Goal: Task Accomplishment & Management: Use online tool/utility

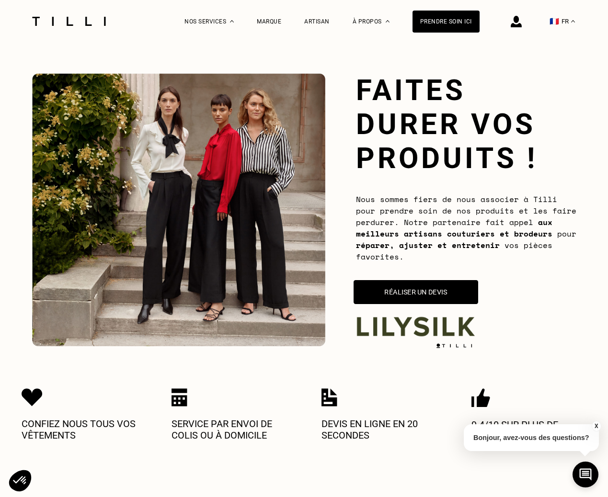
click at [392, 298] on button "Réaliser un devis" at bounding box center [416, 292] width 125 height 24
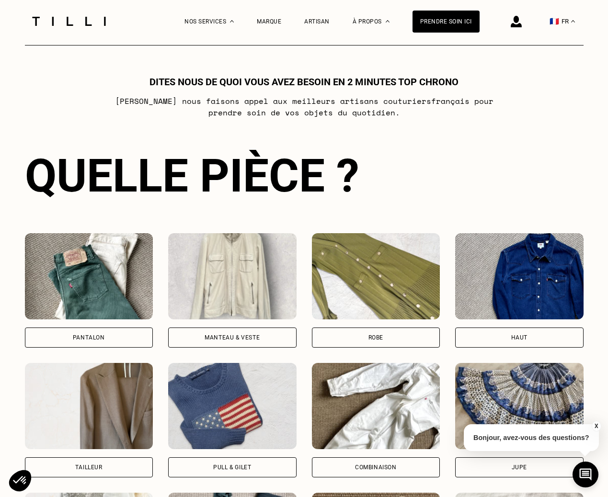
scroll to position [492, 0]
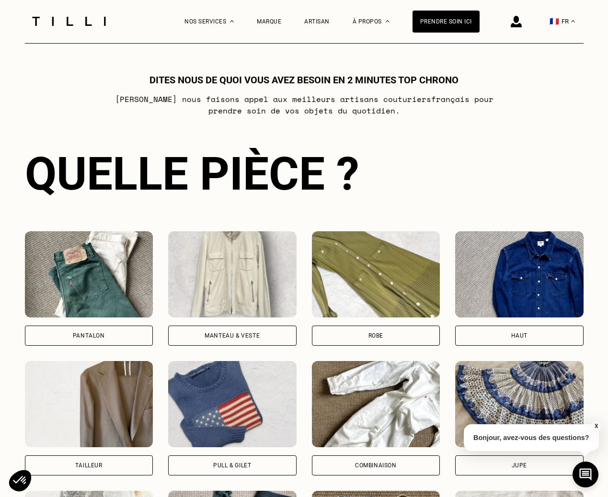
click at [84, 299] on img at bounding box center [89, 274] width 128 height 86
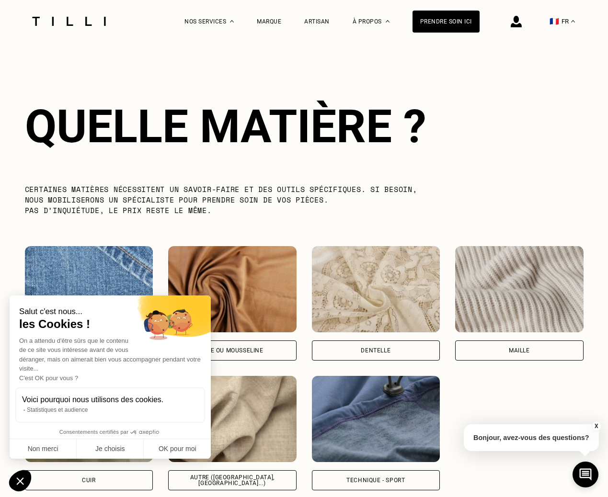
scroll to position [1069, 0]
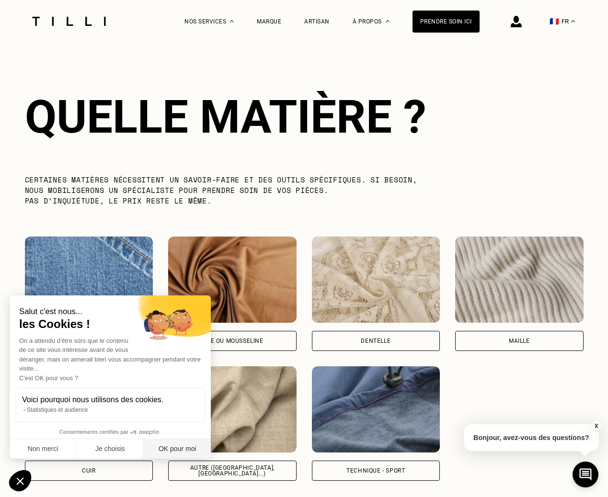
click at [167, 444] on button "OK pour moi" at bounding box center [177, 450] width 67 height 20
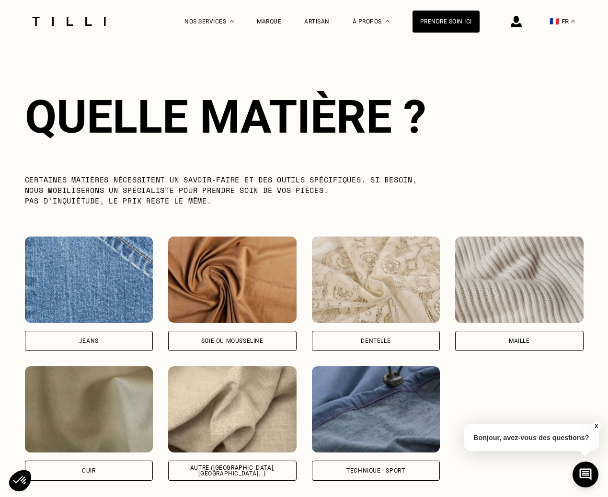
click at [118, 322] on img at bounding box center [89, 280] width 128 height 86
select select "FR"
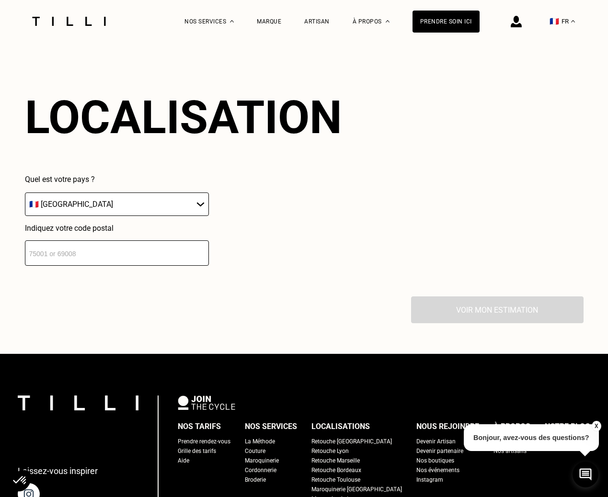
scroll to position [1523, 0]
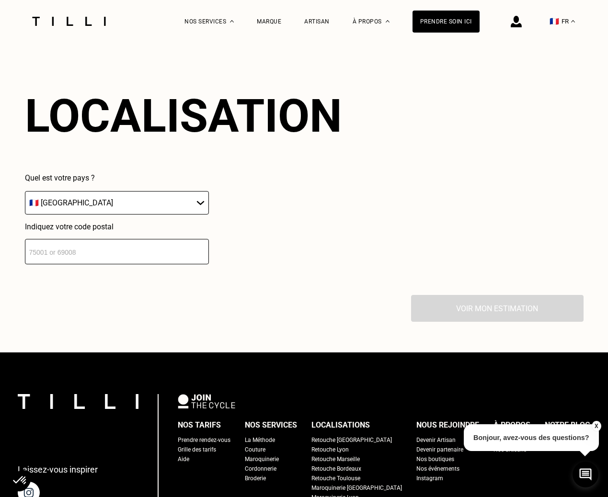
click at [135, 254] on input "number" at bounding box center [117, 251] width 184 height 25
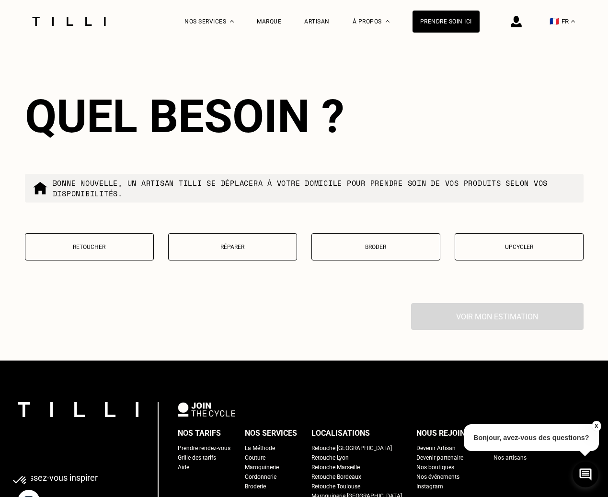
scroll to position [1759, 0]
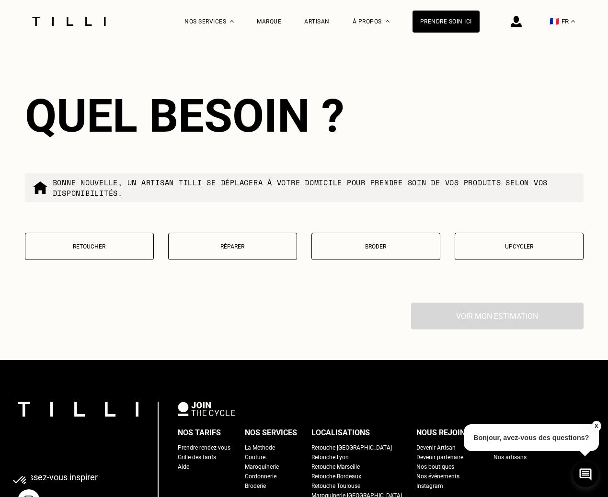
type input "75001"
click at [267, 255] on button "Réparer" at bounding box center [232, 246] width 129 height 27
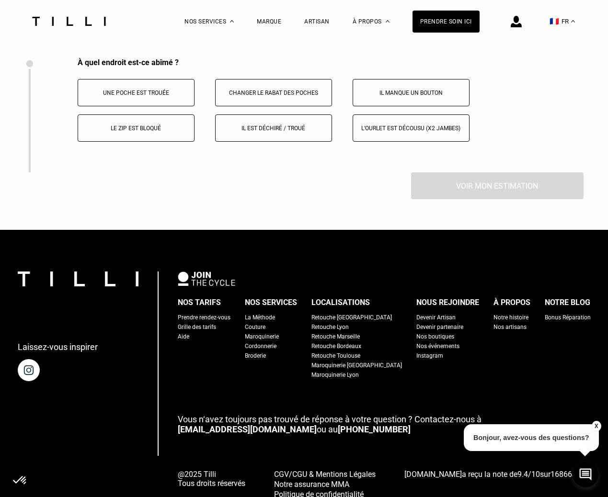
scroll to position [2004, 0]
click at [174, 131] on p "Le zip est bloqué" at bounding box center [136, 128] width 106 height 7
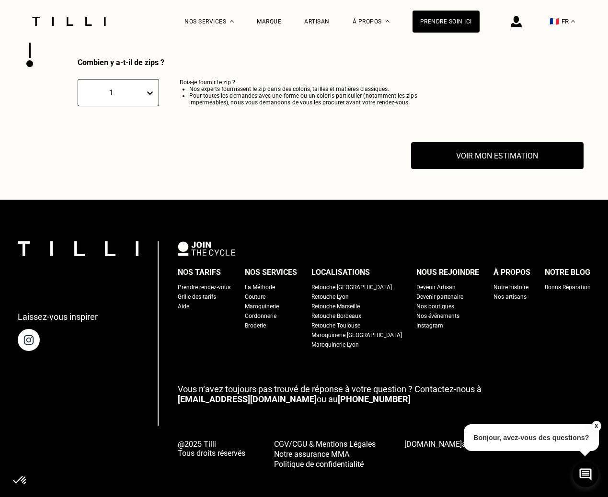
scroll to position [2119, 0]
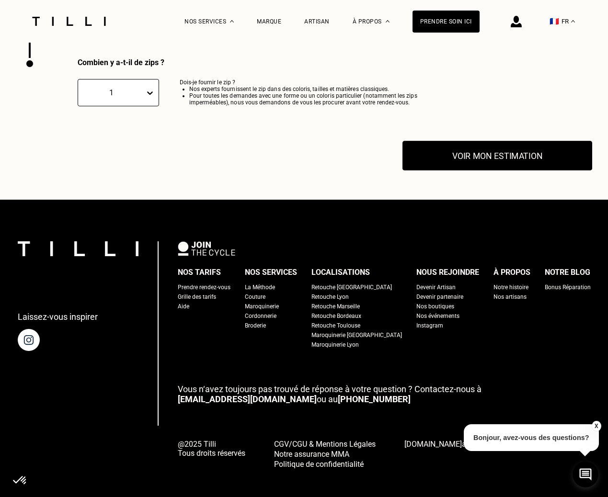
click at [490, 160] on button "Voir mon estimation" at bounding box center [498, 156] width 190 height 30
